Goal: Task Accomplishment & Management: Manage account settings

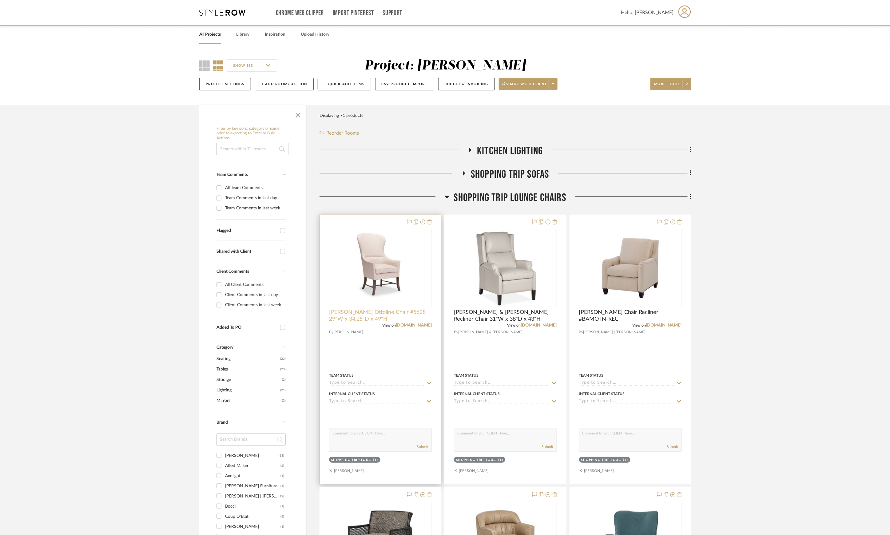
click at [406, 316] on span "Holly Hunt Ottoline Chair #5628 29"W x 34.25"D x 49"H" at bounding box center [380, 316] width 103 height 14
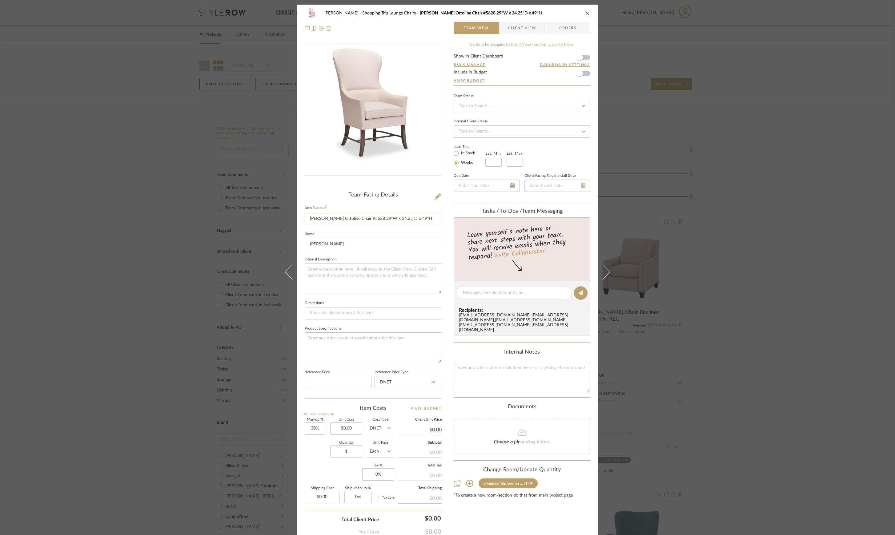
drag, startPoint x: 308, startPoint y: 219, endPoint x: 477, endPoint y: 217, distance: 168.9
click at [477, 217] on div "Lesnik Shopping Trip Lounge Chairs Holly Hunt Ottoline Chair #5628 29"W x 34.25…" at bounding box center [447, 289] width 300 height 568
click at [800, 131] on div "Lesnik Shopping Trip Lounge Chairs Holly Hunt Ottoline Chair #5628 29"W x 34.25…" at bounding box center [447, 267] width 895 height 535
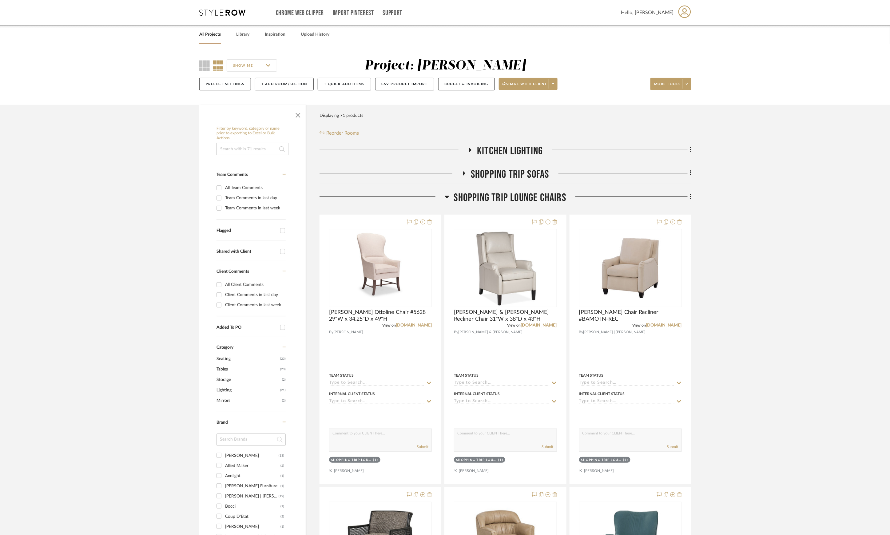
click at [481, 198] on span "Shopping Trip Lounge Chairs" at bounding box center [510, 197] width 112 height 13
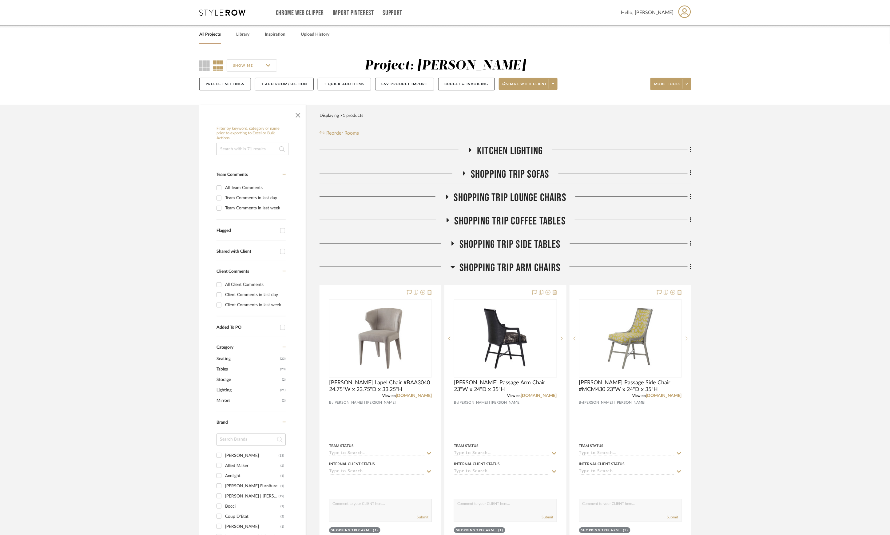
click at [508, 269] on span "Shopping Trip Arm Chairs" at bounding box center [510, 268] width 101 height 13
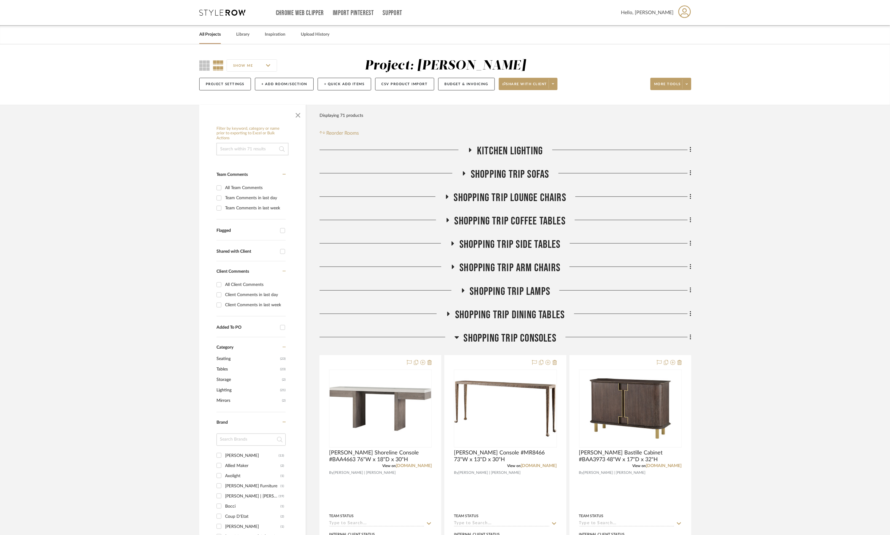
click at [516, 221] on span "Shopping Trip Coffee Tables" at bounding box center [510, 221] width 111 height 13
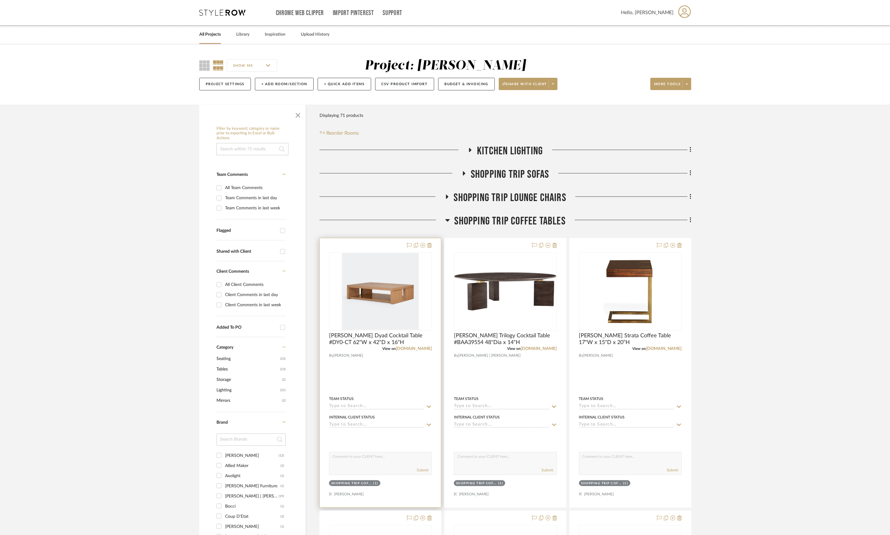
click at [390, 297] on img "0" at bounding box center [380, 291] width 77 height 77
drag, startPoint x: 390, startPoint y: 297, endPoint x: 381, endPoint y: 294, distance: 9.9
click at [381, 294] on img "0" at bounding box center [380, 291] width 77 height 77
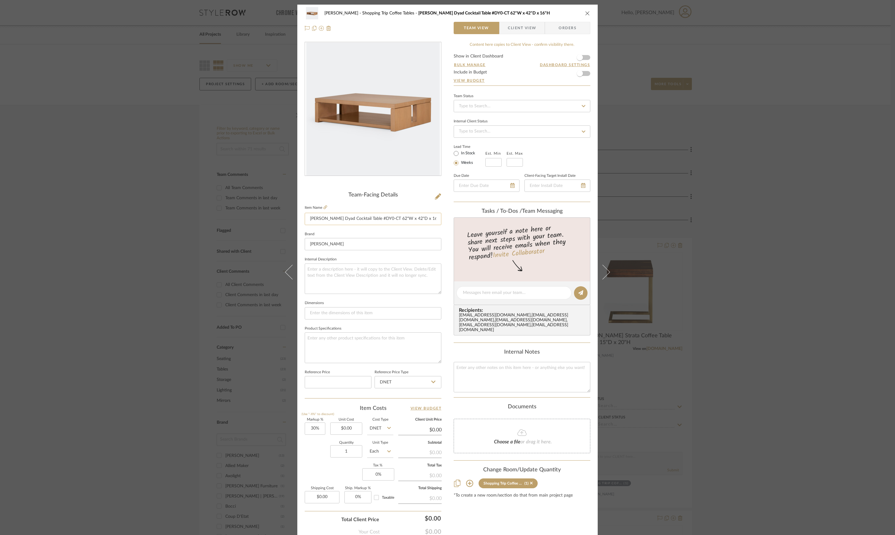
drag, startPoint x: 308, startPoint y: 222, endPoint x: 430, endPoint y: 224, distance: 121.9
click at [430, 224] on input "Holly Hunt Dyad Cocktail Table #DY0-CT 62"W x 42"D x 16"H" at bounding box center [373, 219] width 137 height 12
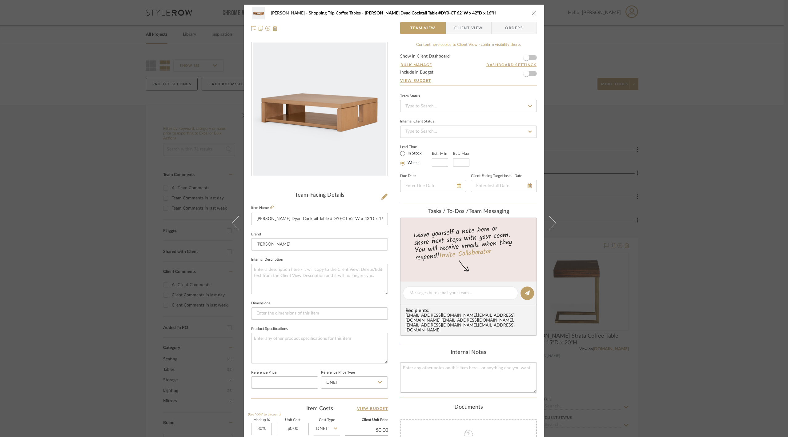
click at [702, 226] on div "Lesnik Shopping Trip Coffee Tables Holly Hunt Dyad Cocktail Table #DY0-CT 62"W …" at bounding box center [394, 218] width 788 height 437
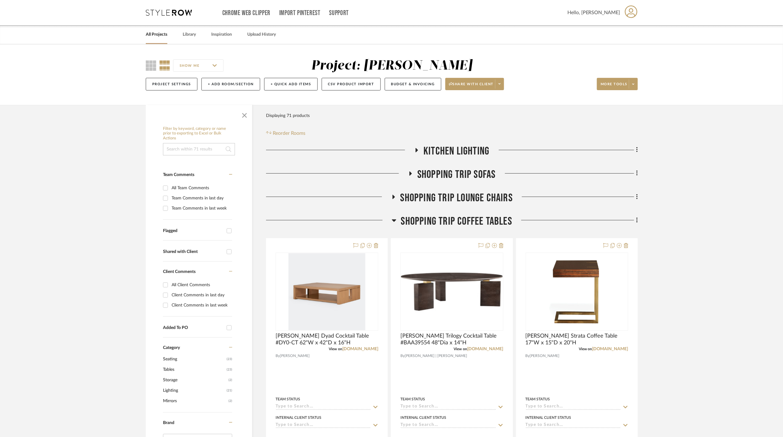
click at [468, 221] on span "Shopping Trip Coffee Tables" at bounding box center [456, 221] width 111 height 13
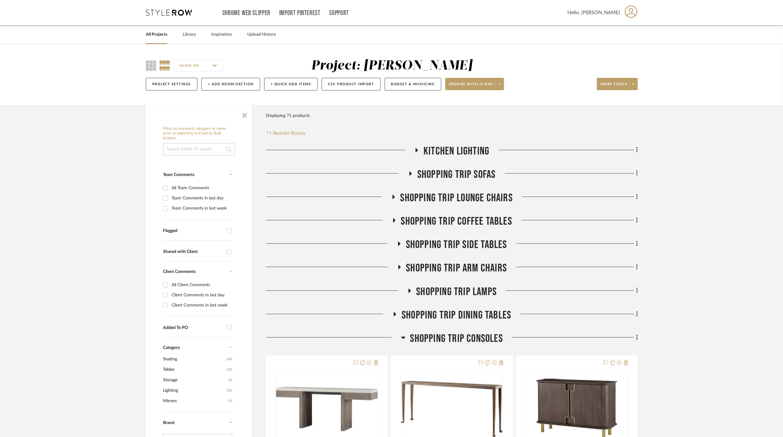
click at [159, 33] on link "All Projects" at bounding box center [157, 34] width 22 height 8
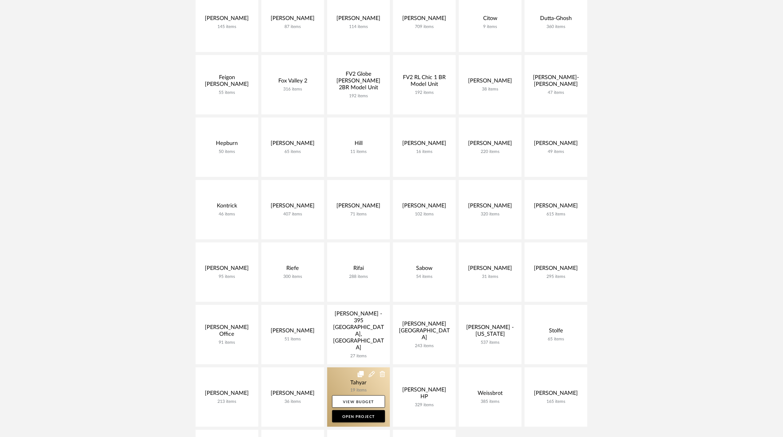
scroll to position [164, 0]
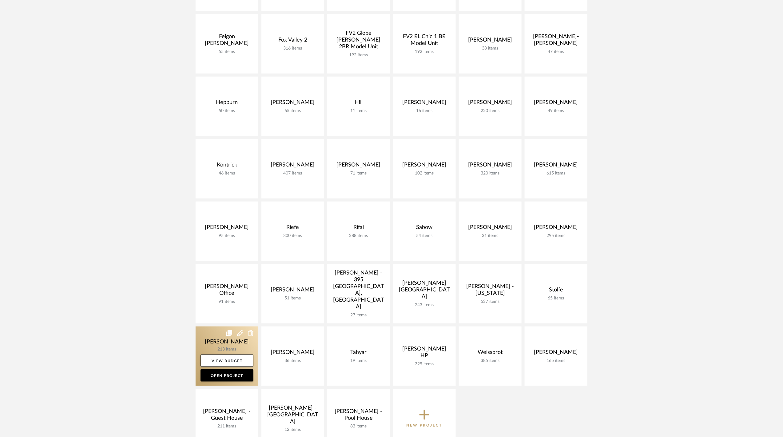
click at [225, 341] on link at bounding box center [227, 355] width 63 height 59
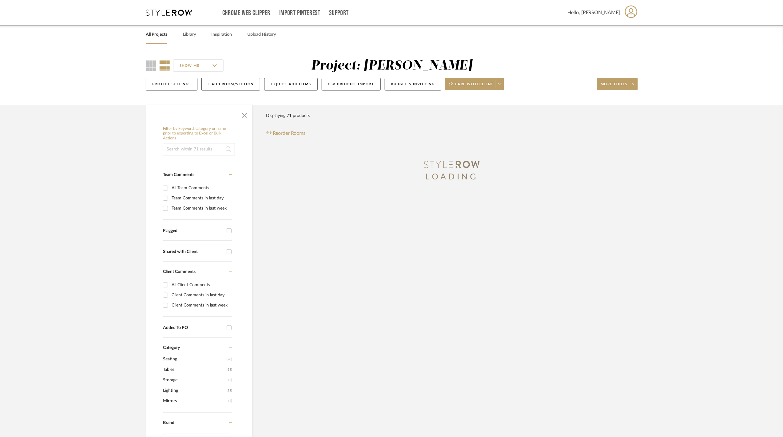
scroll to position [41, 0]
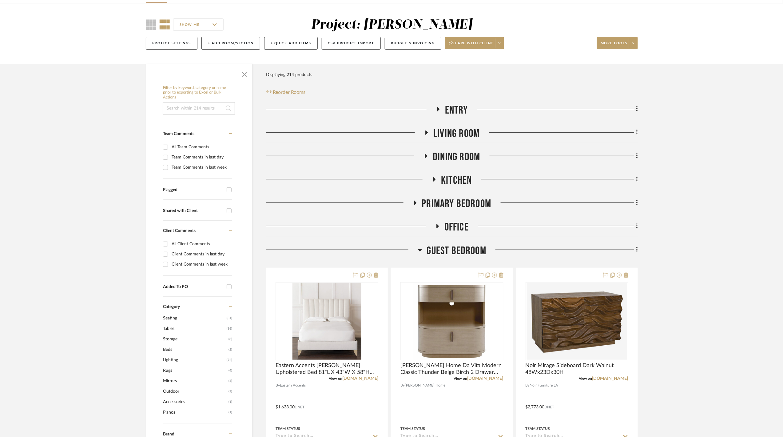
click at [452, 245] on span "Guest Bedroom" at bounding box center [457, 250] width 60 height 13
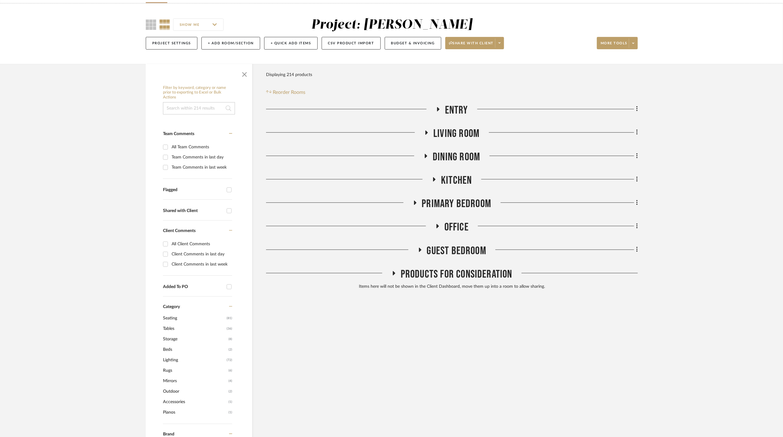
click at [449, 209] on span "Primary Bedroom" at bounding box center [457, 203] width 70 height 13
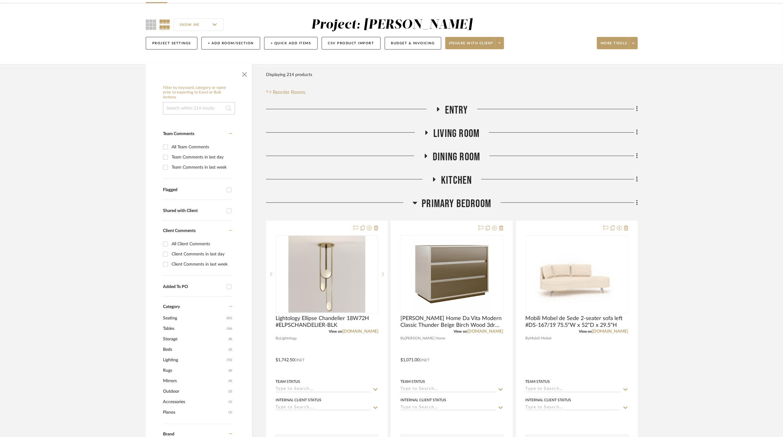
click at [449, 209] on span "Primary Bedroom" at bounding box center [457, 203] width 70 height 13
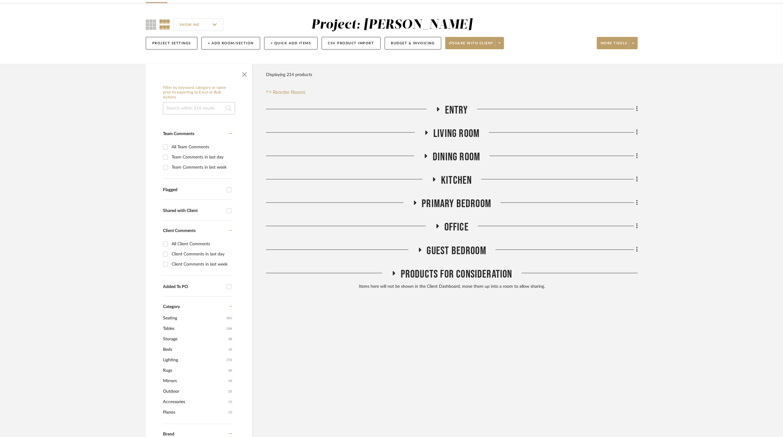
click at [457, 246] on span "Guest Bedroom" at bounding box center [457, 250] width 60 height 13
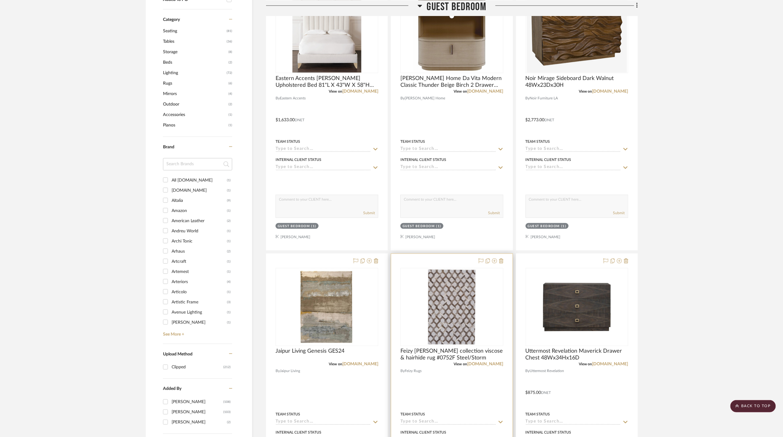
scroll to position [451, 0]
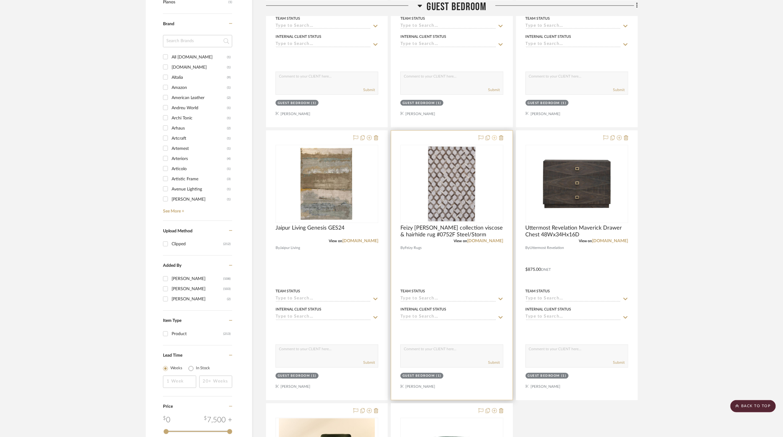
click at [496, 140] on icon at bounding box center [494, 137] width 5 height 5
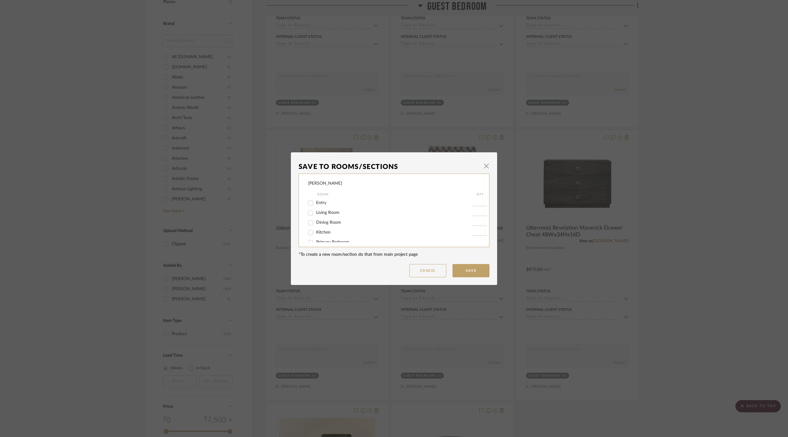
scroll to position [26, 0]
click at [330, 233] on label "Guest Bedroom" at bounding box center [393, 235] width 155 height 5
click at [315, 233] on input "Guest Bedroom" at bounding box center [311, 236] width 10 height 10
checkbox input "false"
click at [475, 269] on button "Save" at bounding box center [470, 270] width 37 height 13
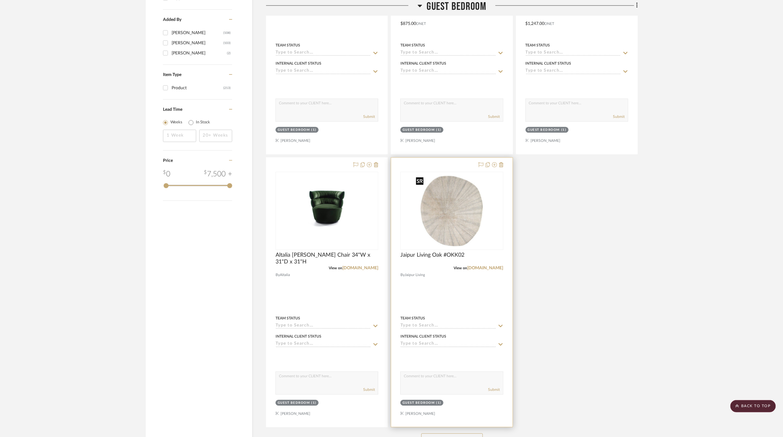
scroll to position [738, 0]
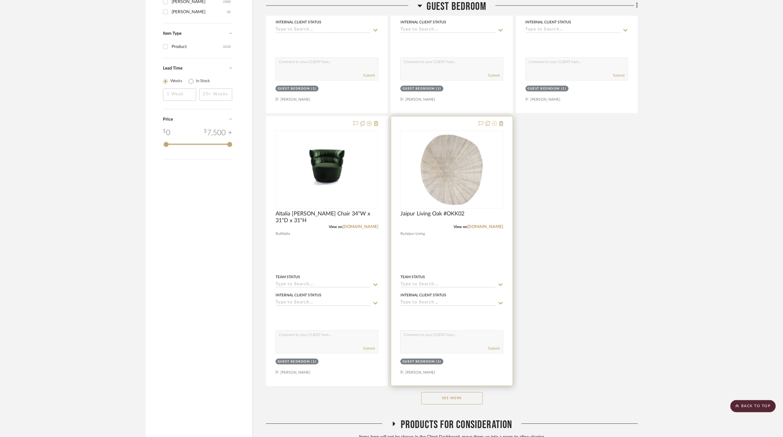
click at [493, 126] on icon at bounding box center [494, 123] width 5 height 5
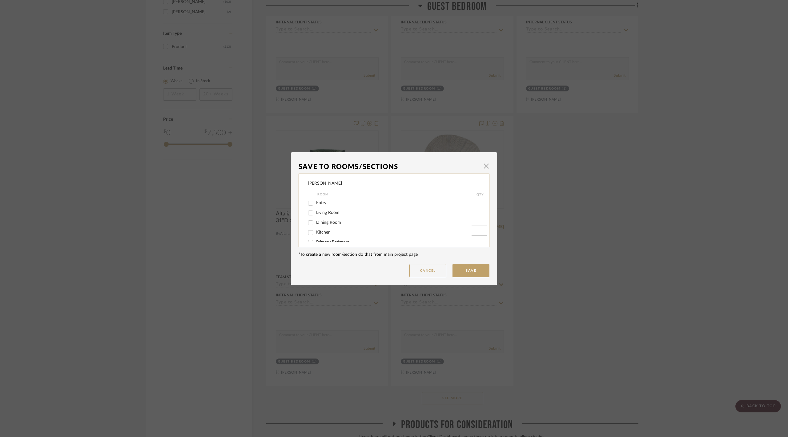
scroll to position [26, 0]
click at [330, 234] on span "Guest Bedroom" at bounding box center [331, 236] width 30 height 4
click at [315, 233] on input "Guest Bedroom" at bounding box center [311, 236] width 10 height 10
checkbox input "false"
click at [465, 267] on button "Save" at bounding box center [470, 270] width 37 height 13
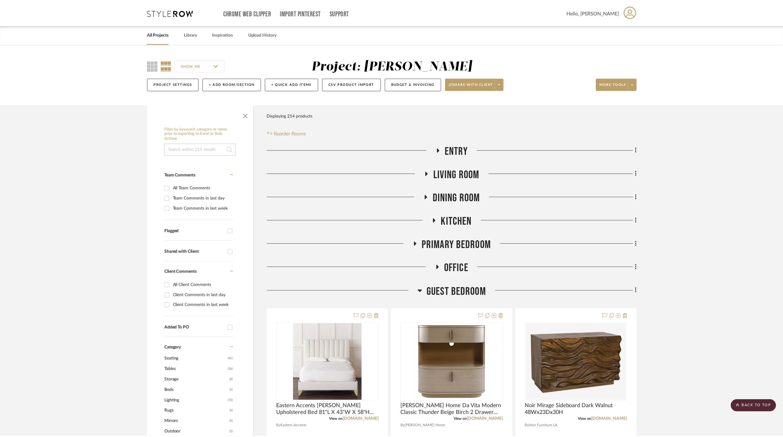
scroll to position [738, 0]
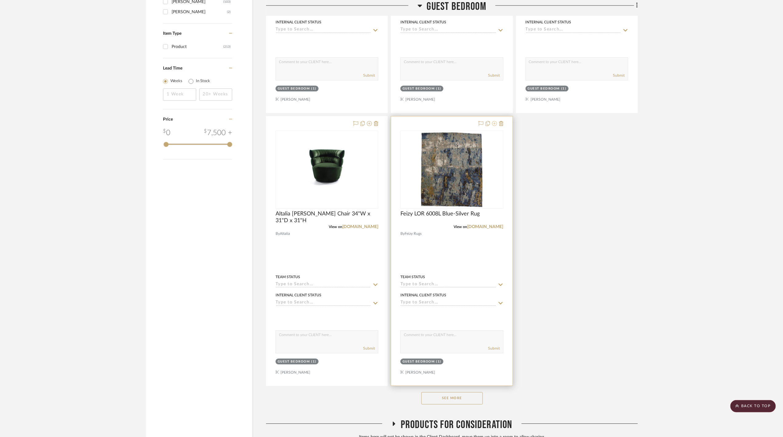
click at [493, 126] on icon at bounding box center [494, 123] width 5 height 5
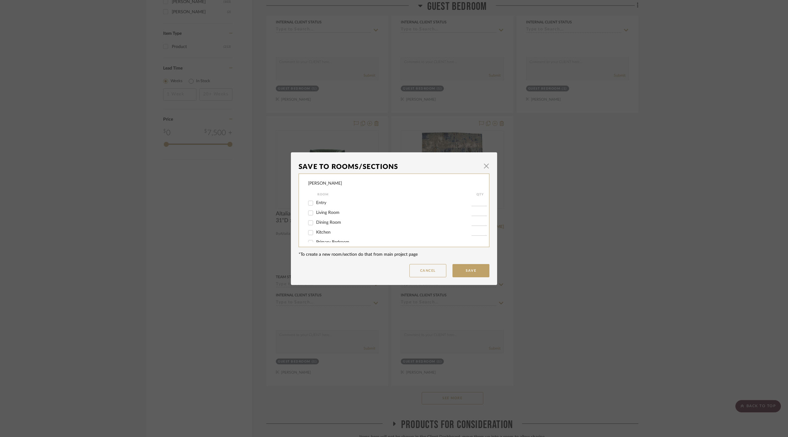
scroll to position [26, 0]
click at [331, 233] on div "Guest Bedroom" at bounding box center [389, 236] width 163 height 10
click at [332, 234] on span "Guest Bedroom" at bounding box center [331, 236] width 30 height 4
click at [315, 234] on input "Guest Bedroom" at bounding box center [311, 236] width 10 height 10
checkbox input "false"
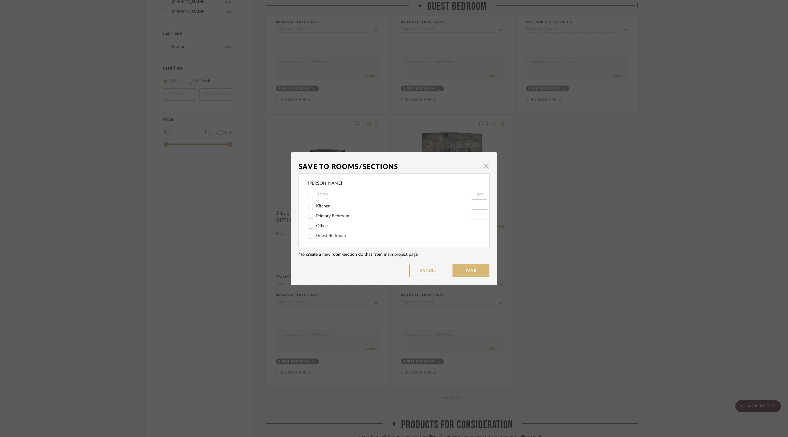
click at [471, 267] on button "Save" at bounding box center [470, 270] width 37 height 13
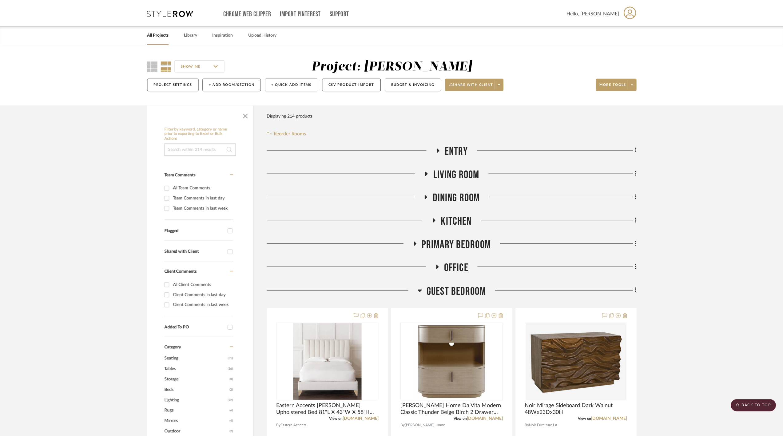
scroll to position [738, 0]
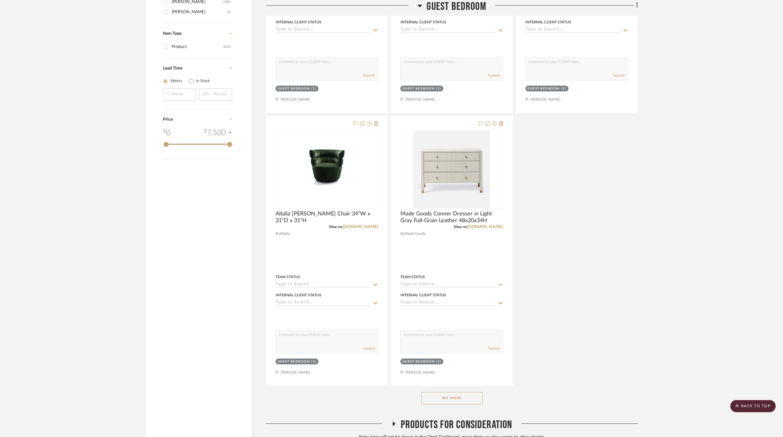
click at [465, 399] on button "See More" at bounding box center [452, 398] width 62 height 12
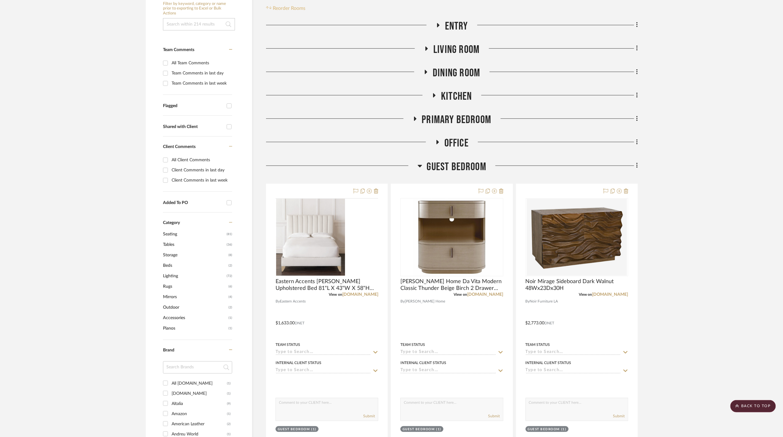
scroll to position [0, 0]
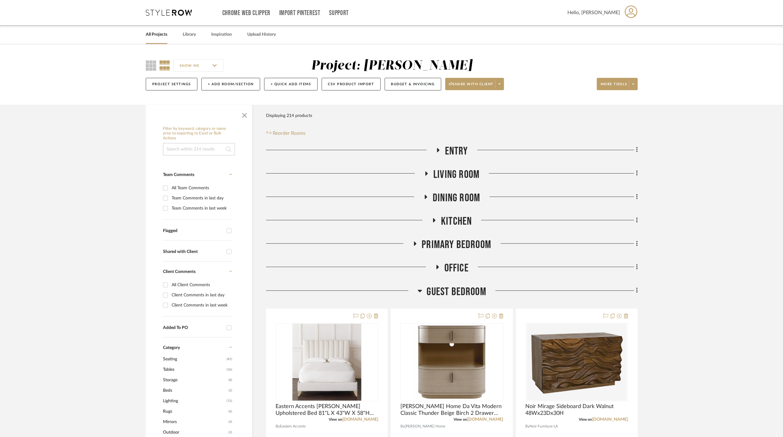
click at [155, 34] on link "All Projects" at bounding box center [157, 34] width 22 height 8
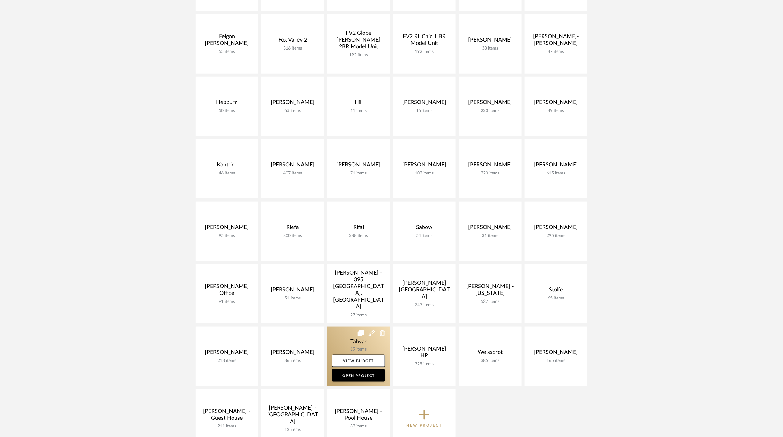
scroll to position [205, 0]
